Goal: Navigation & Orientation: Understand site structure

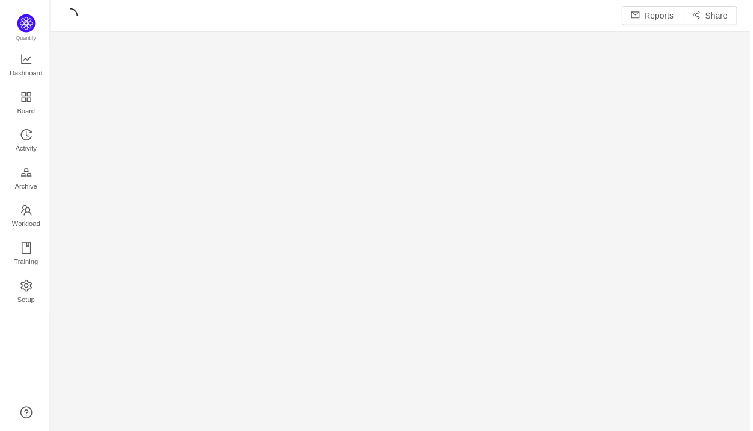
scroll to position [431, 705]
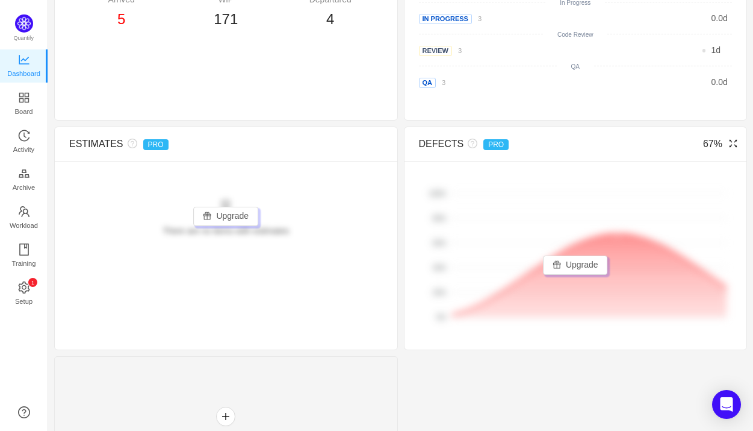
scroll to position [618, 0]
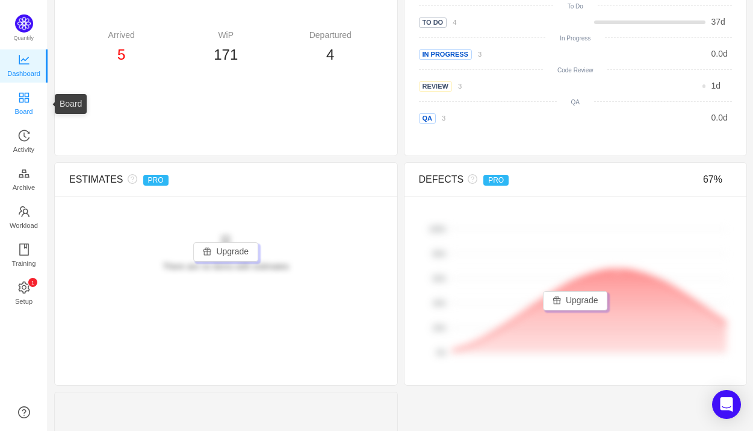
click at [28, 93] on icon "icon: appstore" at bounding box center [24, 97] width 10 height 10
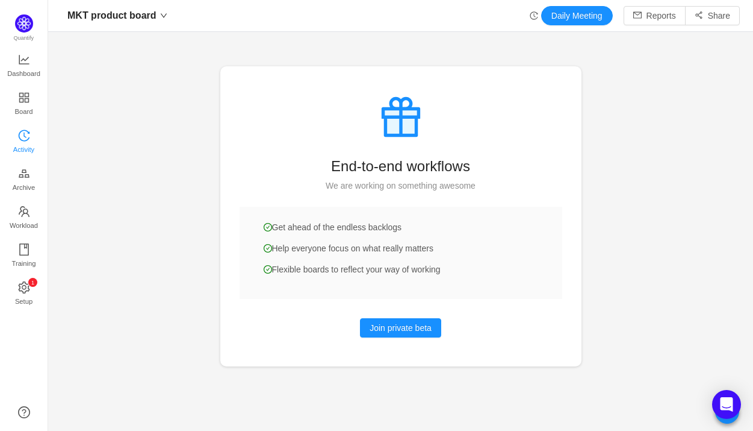
click at [23, 139] on span "Activity" at bounding box center [23, 149] width 21 height 24
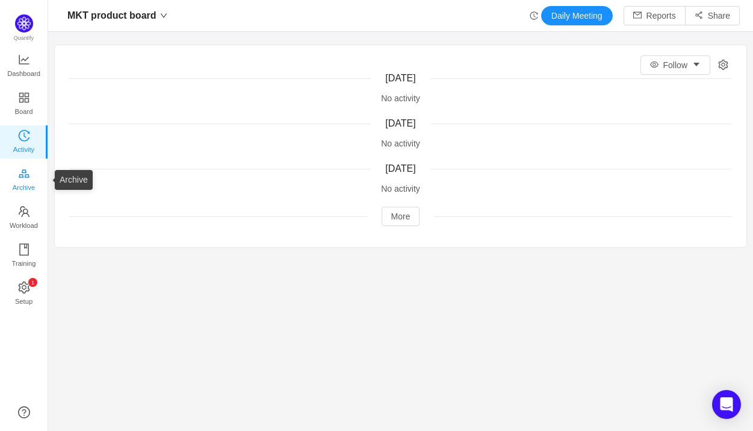
click at [24, 184] on span "Archive" at bounding box center [24, 187] width 22 height 24
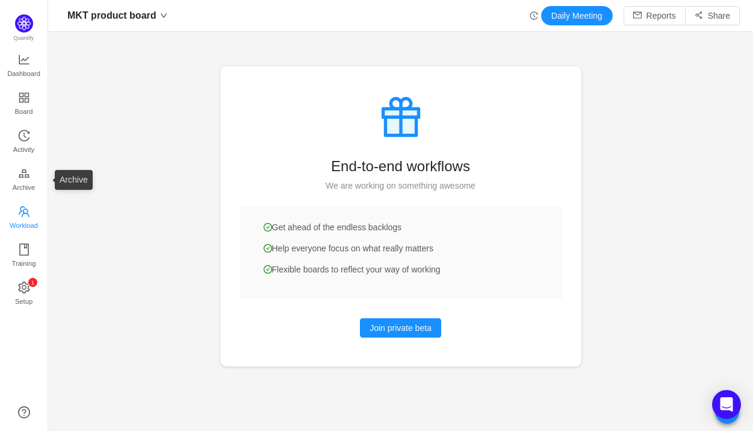
click at [13, 227] on span "Workload" at bounding box center [24, 225] width 28 height 24
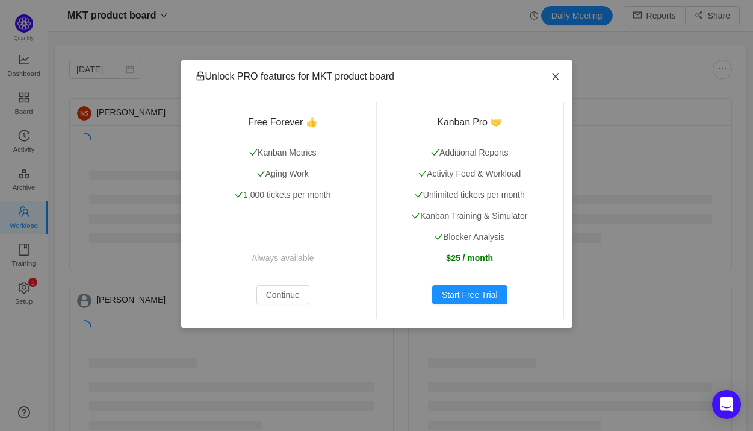
click at [554, 76] on icon "icon: close" at bounding box center [556, 77] width 10 height 10
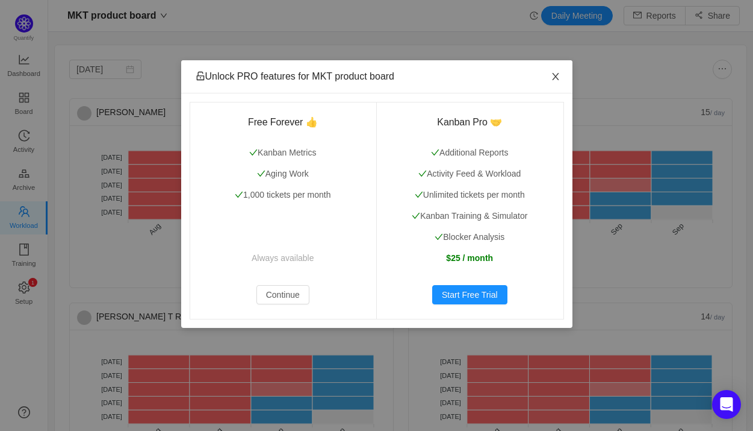
click at [560, 76] on span "Close" at bounding box center [556, 77] width 34 height 34
click at [270, 289] on button "Continue" at bounding box center [283, 294] width 53 height 19
click at [287, 292] on button "Continue" at bounding box center [283, 294] width 53 height 19
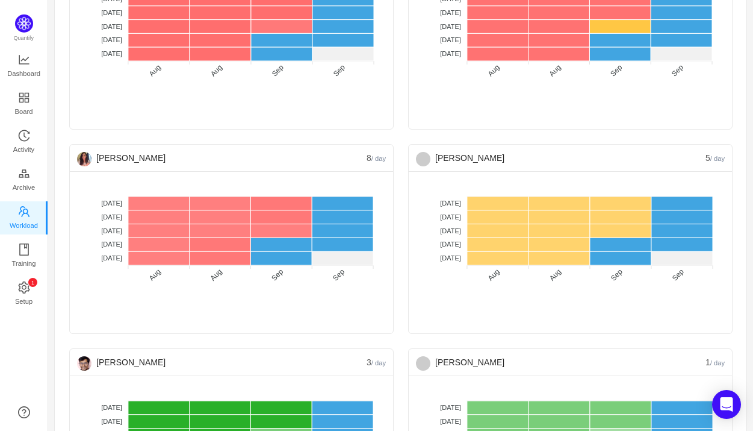
scroll to position [586, 0]
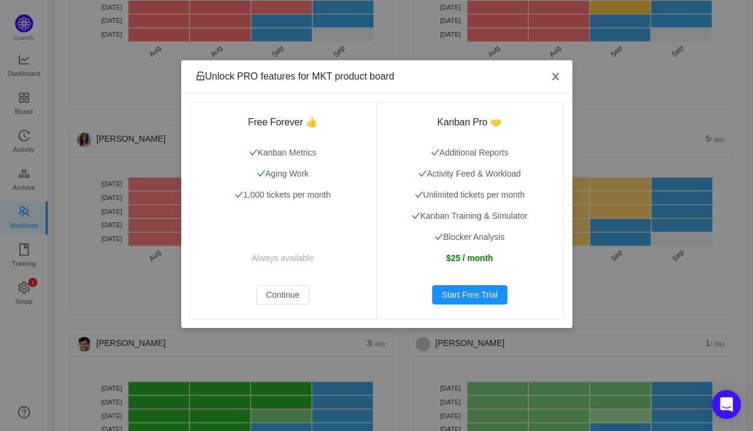
click at [557, 75] on icon "icon: close" at bounding box center [555, 76] width 7 height 7
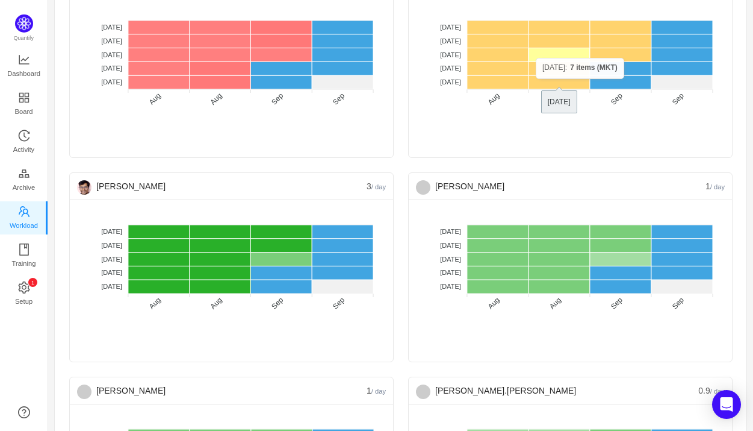
scroll to position [746, 0]
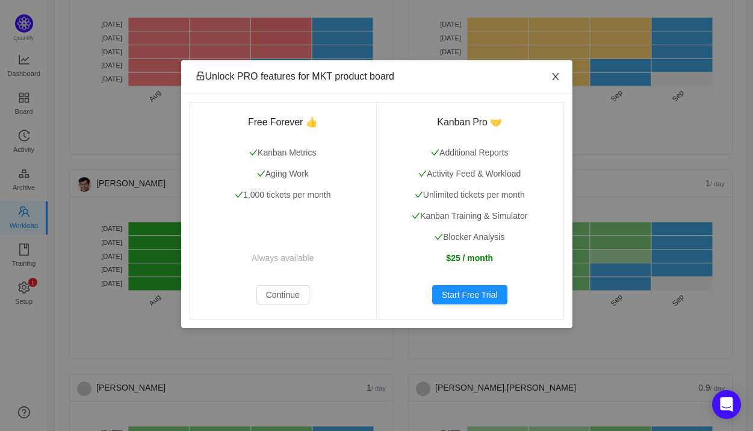
click at [552, 73] on icon "icon: close" at bounding box center [556, 77] width 10 height 10
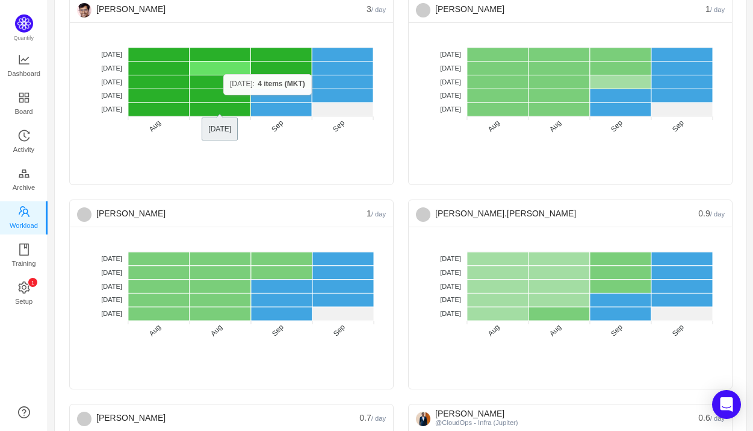
scroll to position [955, 0]
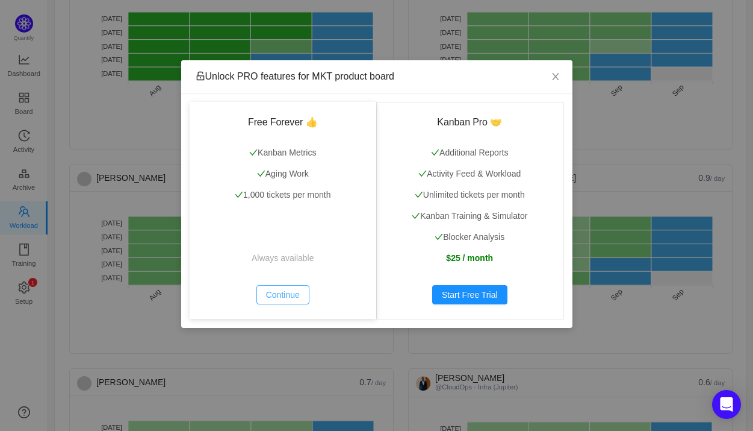
click at [291, 293] on button "Continue" at bounding box center [283, 294] width 53 height 19
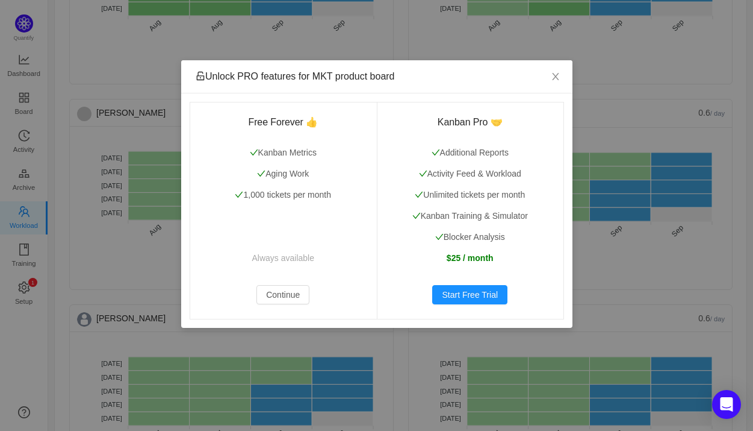
scroll to position [1233, 0]
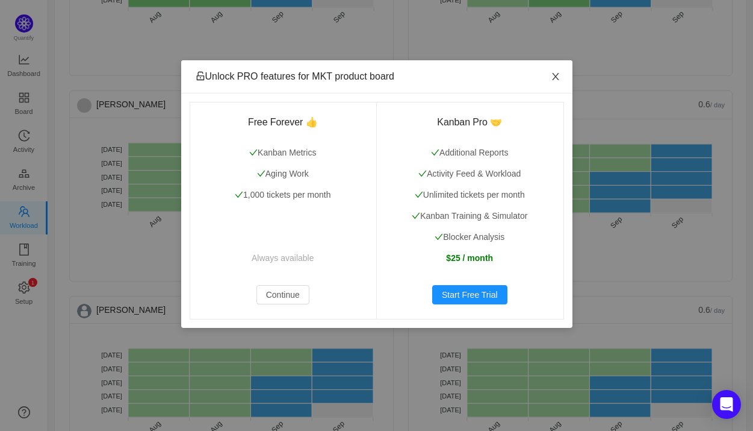
click at [556, 75] on icon "icon: close" at bounding box center [556, 77] width 10 height 10
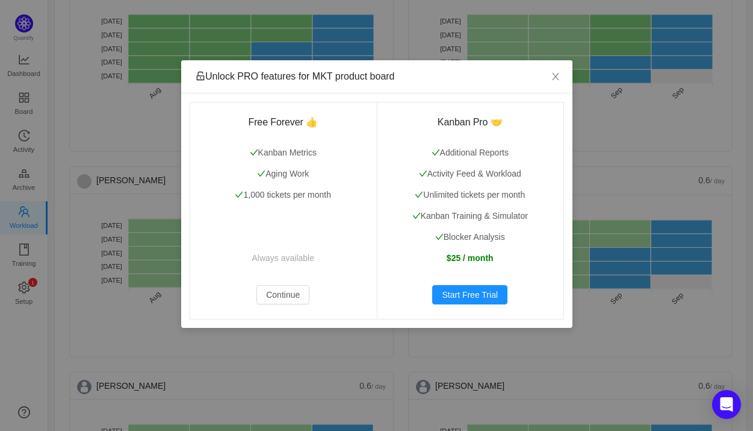
scroll to position [1097, 0]
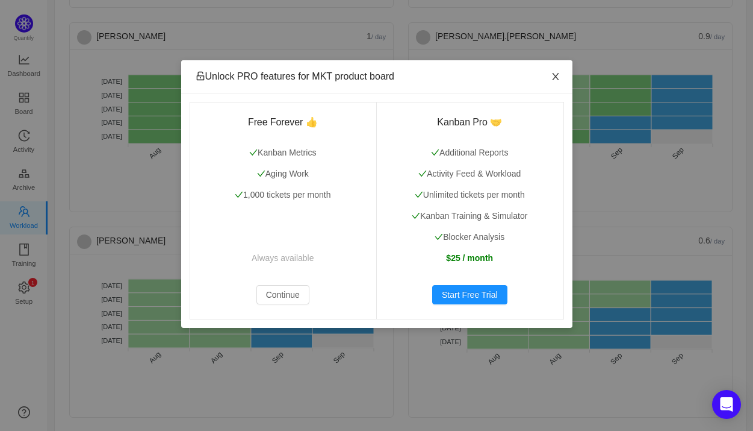
click at [561, 78] on span "Close" at bounding box center [556, 77] width 34 height 34
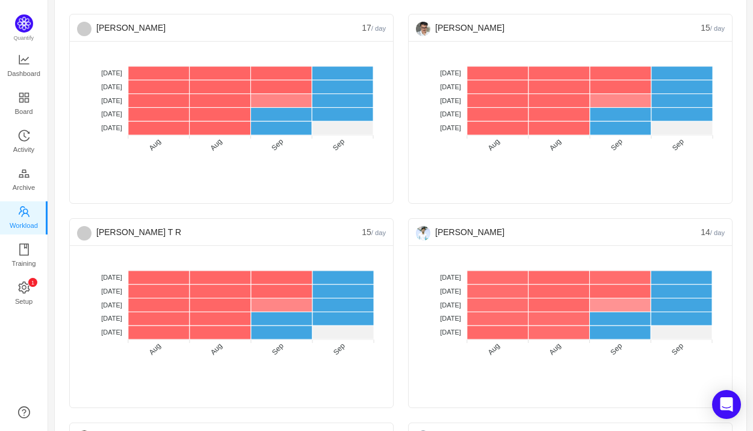
scroll to position [0, 0]
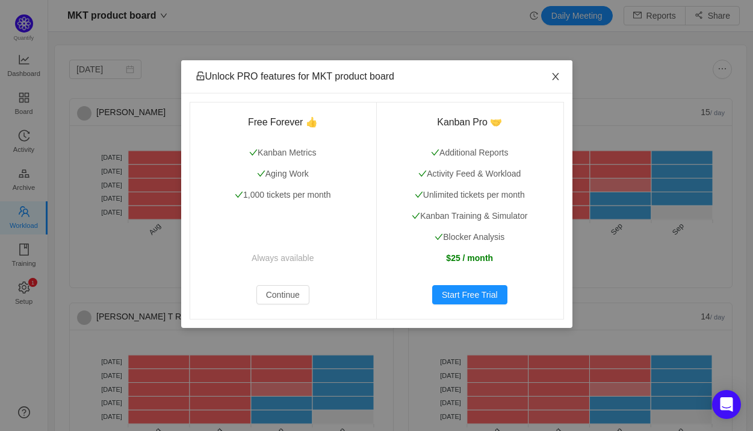
click at [560, 81] on icon "icon: close" at bounding box center [556, 77] width 10 height 10
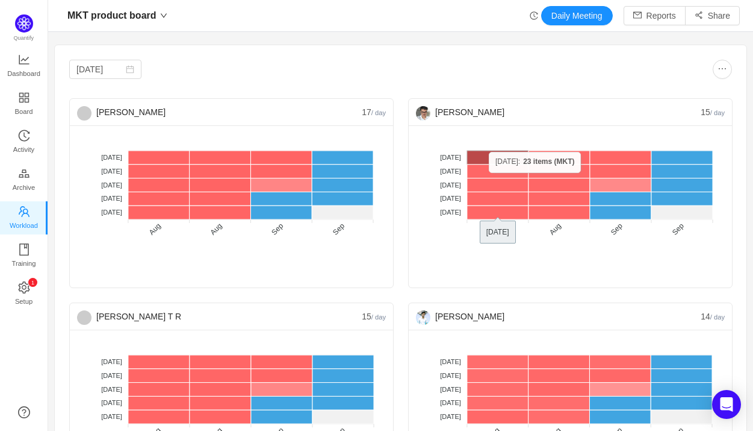
click at [489, 151] on rect at bounding box center [497, 158] width 61 height 14
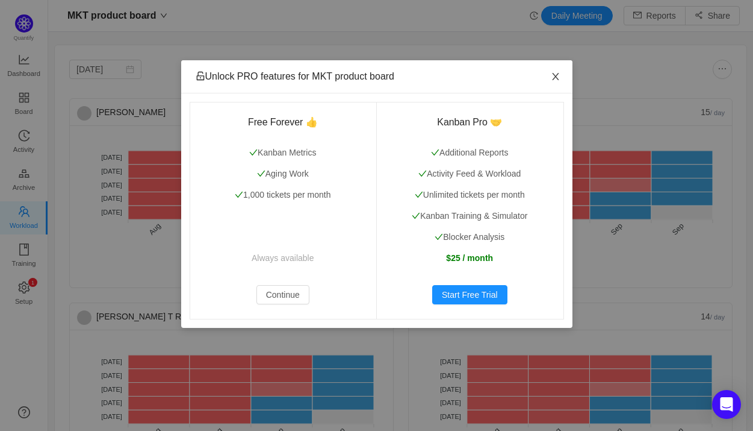
click at [558, 70] on span "Close" at bounding box center [556, 77] width 34 height 34
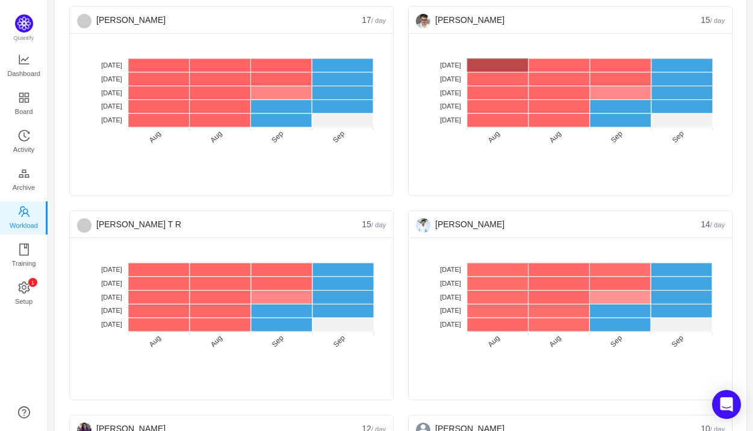
scroll to position [91, 0]
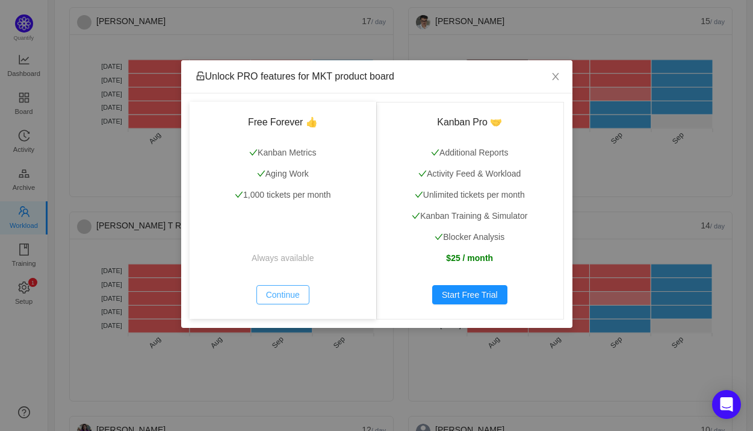
click at [293, 293] on button "Continue" at bounding box center [283, 294] width 53 height 19
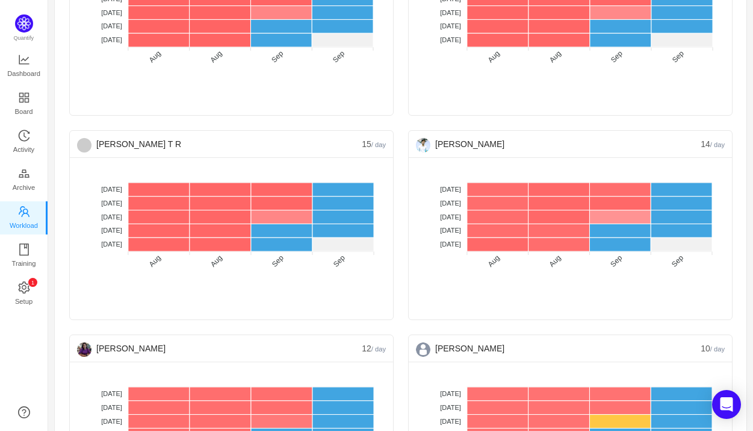
scroll to position [179, 0]
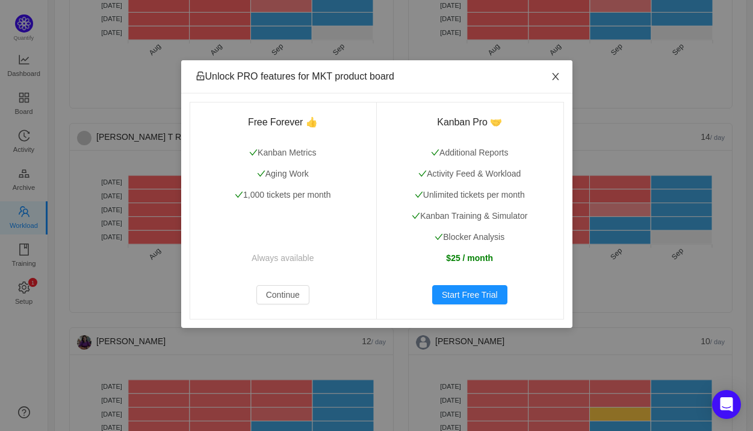
click at [553, 78] on icon "icon: close" at bounding box center [556, 77] width 10 height 10
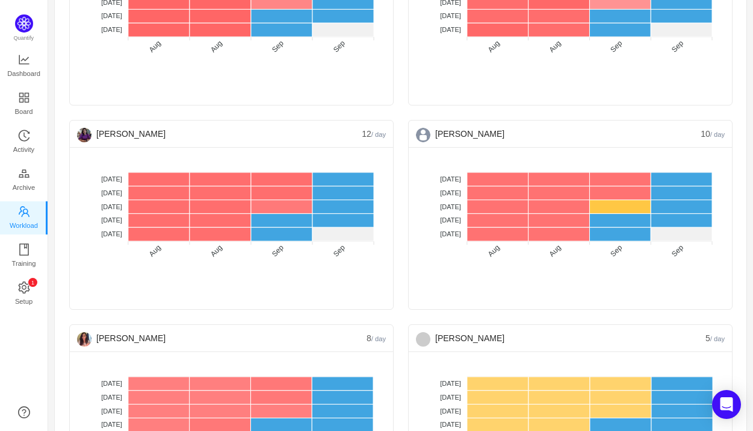
scroll to position [387, 0]
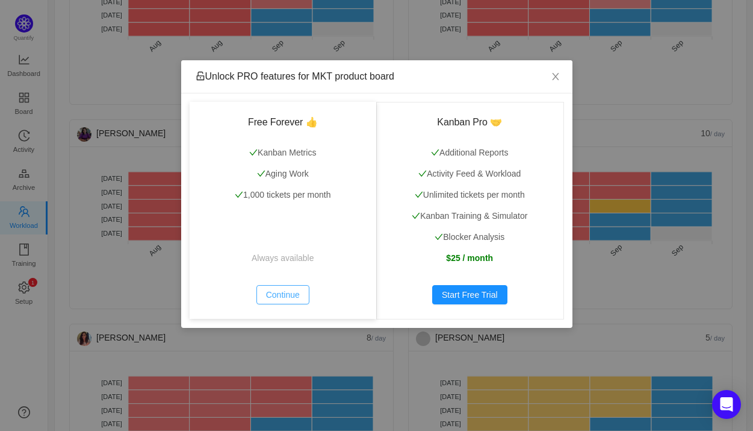
click at [277, 299] on button "Continue" at bounding box center [283, 294] width 53 height 19
click at [288, 291] on button "Continue" at bounding box center [283, 294] width 53 height 19
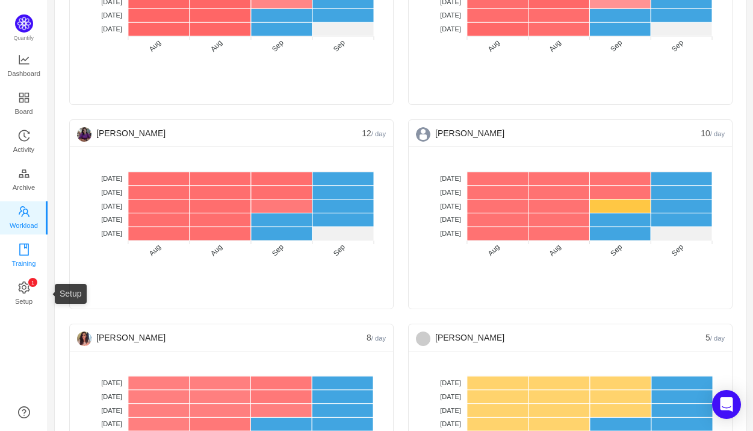
click at [18, 250] on link "Training" at bounding box center [24, 256] width 12 height 24
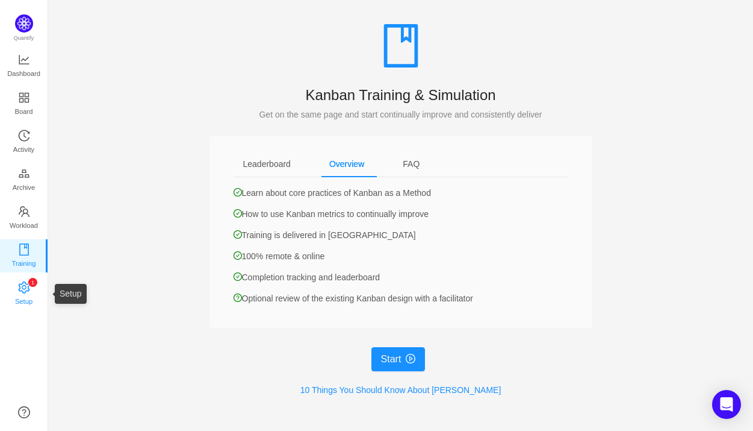
click at [26, 291] on span "Setup" at bounding box center [23, 301] width 17 height 24
